Goal: Obtain resource: Obtain resource

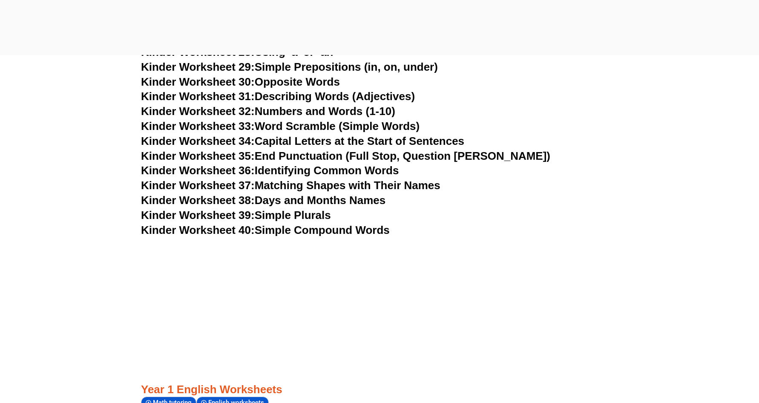
scroll to position [802, 0]
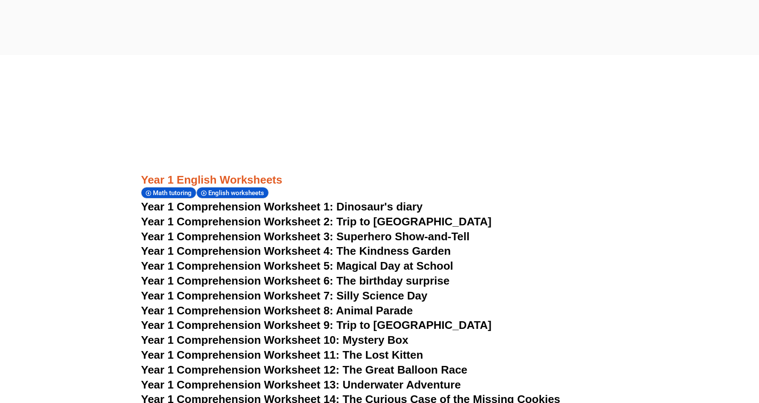
scroll to position [1020, 0]
click at [224, 200] on span "Year 1 Comprehension Worksheet 1: Dinosaur's diary" at bounding box center [282, 206] width 282 height 13
click at [264, 230] on span "Year 1 Comprehension Worksheet 3: Superhero Show-and-Tell" at bounding box center [305, 236] width 329 height 13
click at [256, 289] on span "Year 1 Comprehension Worksheet 7: Silly Science Day" at bounding box center [284, 295] width 287 height 13
click at [252, 348] on span "Year 1 Comprehension Worksheet 11: The Lost Kitten" at bounding box center [282, 354] width 282 height 13
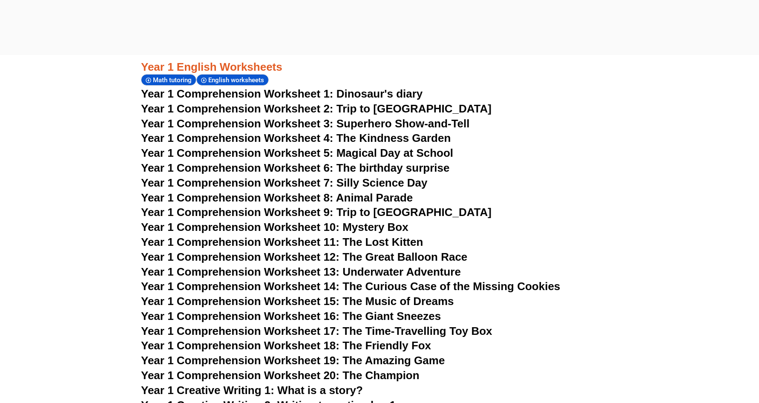
scroll to position [1135, 0]
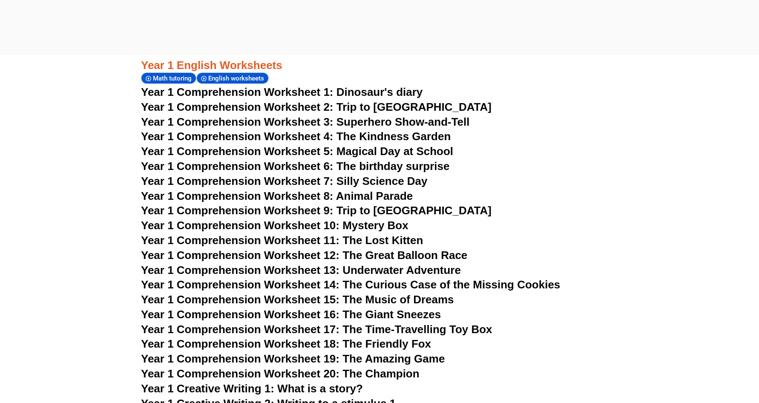
click at [258, 249] on span "Year 1 Comprehension Worksheet 12: The Great Balloon Race" at bounding box center [304, 255] width 326 height 13
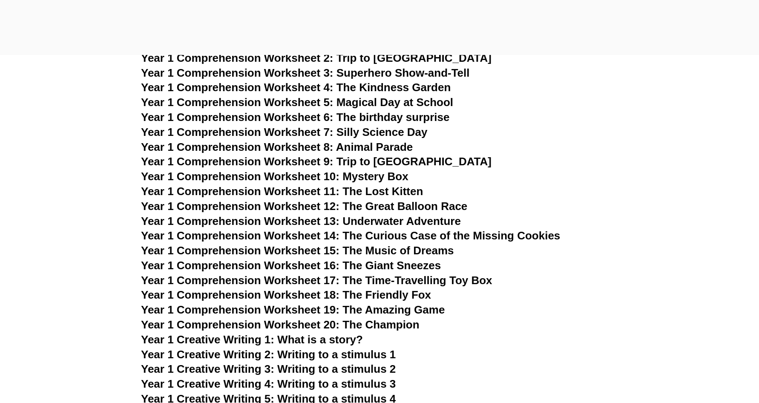
scroll to position [1185, 0]
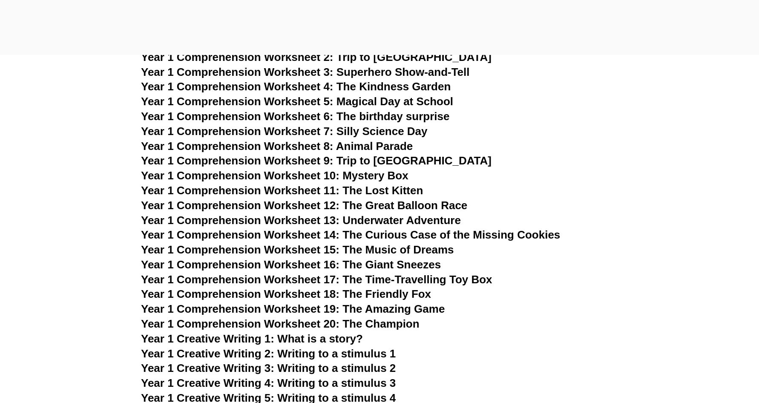
click at [281, 214] on span "Year 1 Comprehension Worksheet 13: Underwater Adventure" at bounding box center [301, 220] width 320 height 13
click at [270, 258] on span "Year 1 Comprehension Worksheet 16: The Giant Sneezes" at bounding box center [291, 264] width 300 height 13
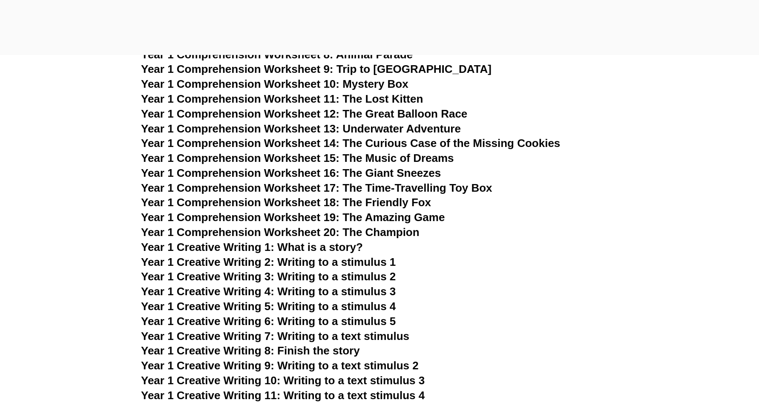
scroll to position [1309, 0]
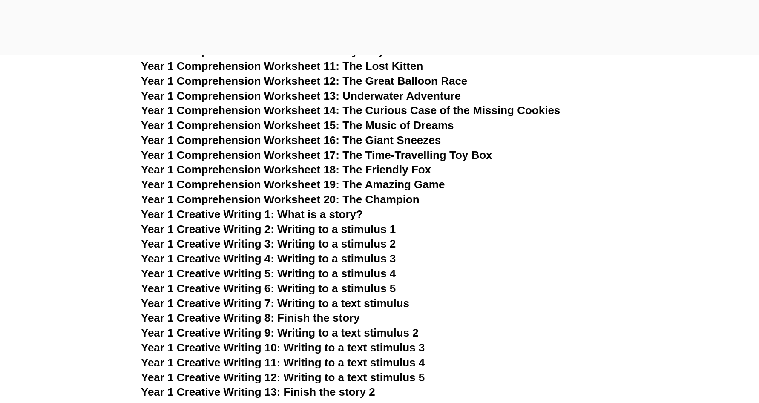
click at [289, 223] on span "Year 1 Creative Writing 2: Writing to a stimulus 1" at bounding box center [268, 229] width 255 height 13
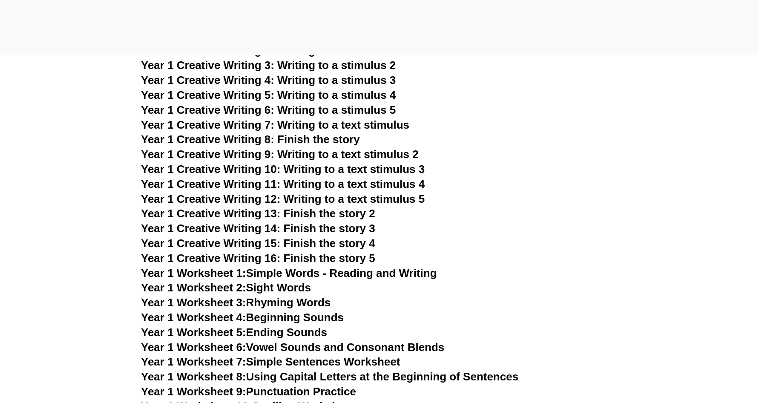
scroll to position [1500, 0]
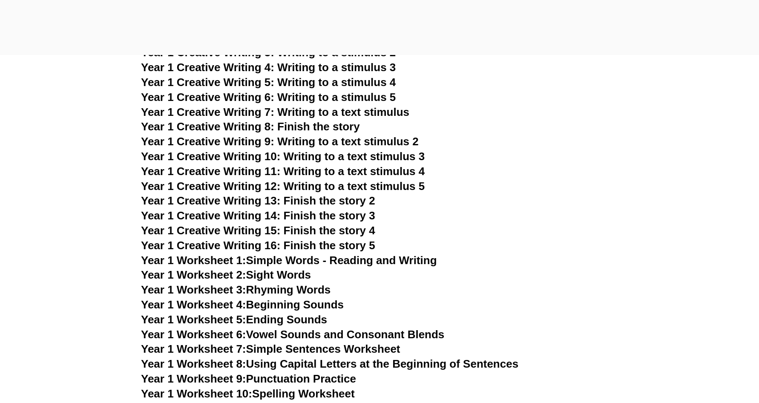
click at [241, 268] on span "Year 1 Worksheet 2:" at bounding box center [193, 274] width 105 height 13
click at [223, 283] on span "Year 1 Worksheet 3:" at bounding box center [193, 289] width 105 height 13
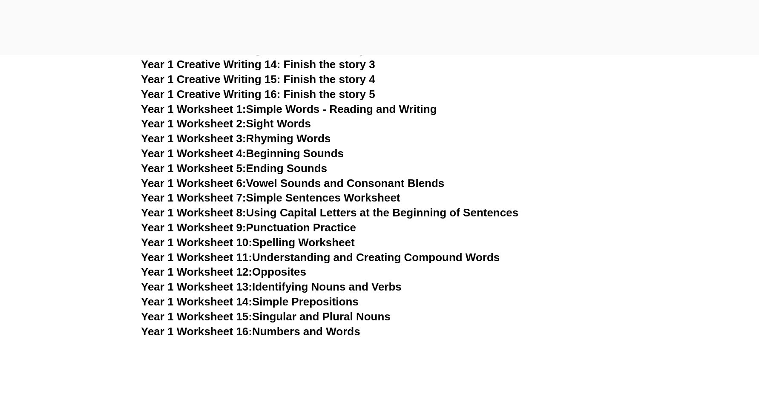
scroll to position [1656, 0]
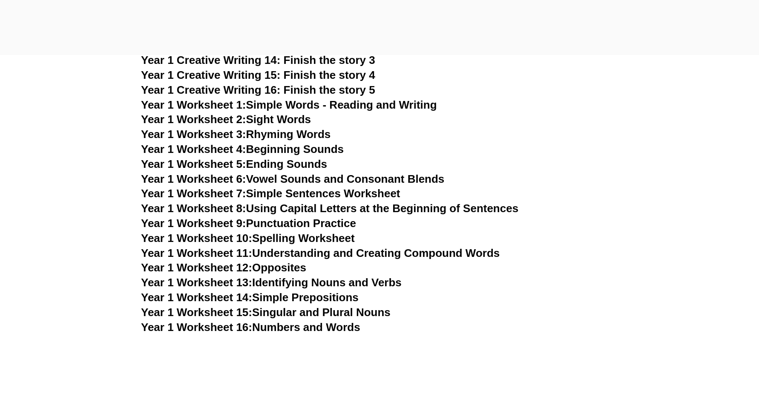
click at [232, 202] on span "Year 1 Worksheet 8:" at bounding box center [193, 208] width 105 height 13
click at [233, 306] on span "Year 1 Worksheet 15:" at bounding box center [196, 312] width 111 height 13
click at [234, 247] on span "Year 1 Worksheet 11:" at bounding box center [196, 253] width 111 height 13
click at [241, 276] on span "Year 1 Worksheet 13:" at bounding box center [196, 282] width 111 height 13
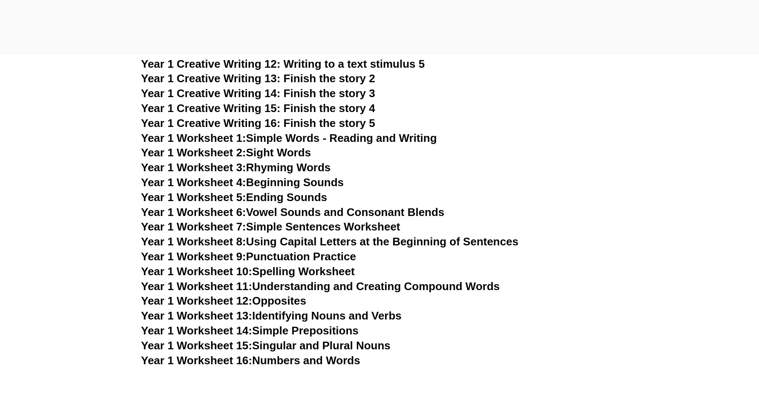
scroll to position [1622, 0]
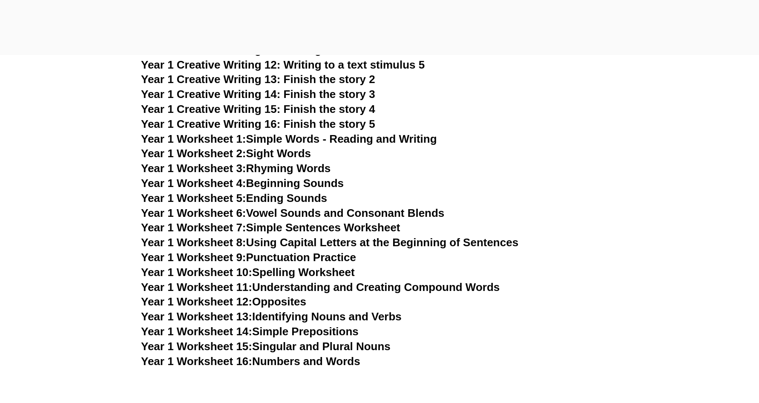
click at [224, 207] on span "Year 1 Worksheet 6:" at bounding box center [193, 213] width 105 height 13
click at [225, 251] on span "Year 1 Worksheet 9:" at bounding box center [193, 257] width 105 height 13
click at [236, 221] on span "Year 1 Worksheet 7:" at bounding box center [193, 227] width 105 height 13
